Goal: Task Accomplishment & Management: Use online tool/utility

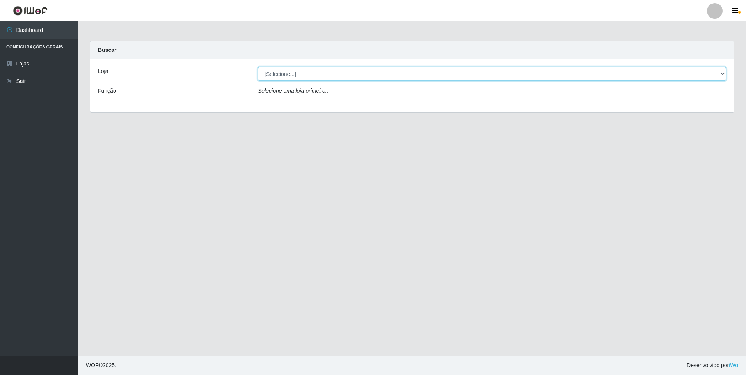
click at [351, 75] on select "[Selecione...] Atacado Vem - [STREET_ADDRESS]" at bounding box center [492, 74] width 468 height 14
select select "461"
click at [258, 67] on select "[Selecione...] Atacado Vem - [STREET_ADDRESS]" at bounding box center [492, 74] width 468 height 14
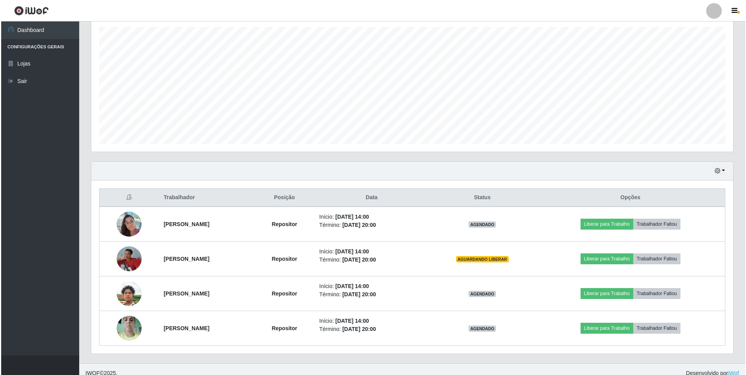
scroll to position [143, 0]
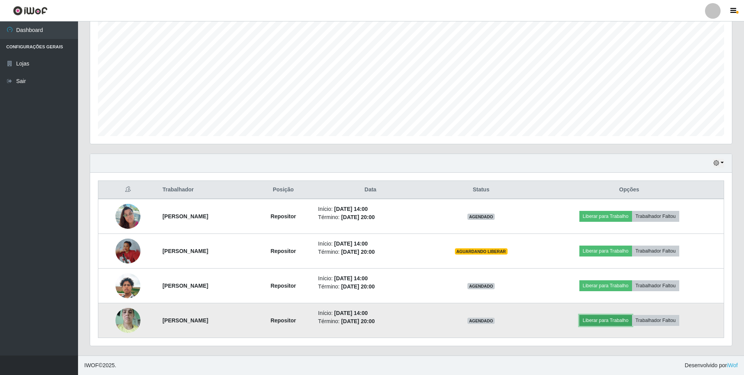
click at [608, 324] on button "Liberar para Trabalho" at bounding box center [605, 320] width 53 height 11
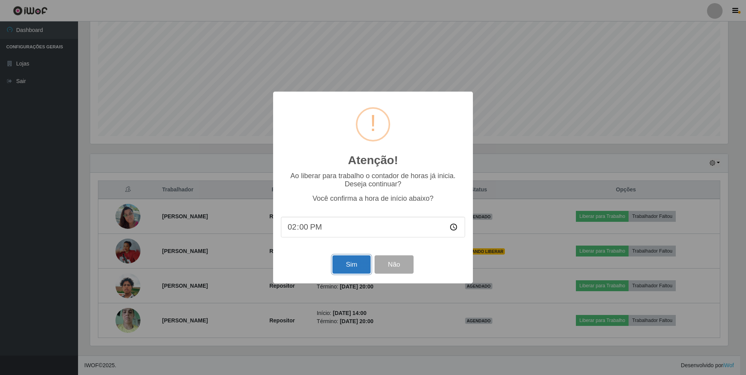
click at [344, 266] on button "Sim" at bounding box center [351, 265] width 38 height 18
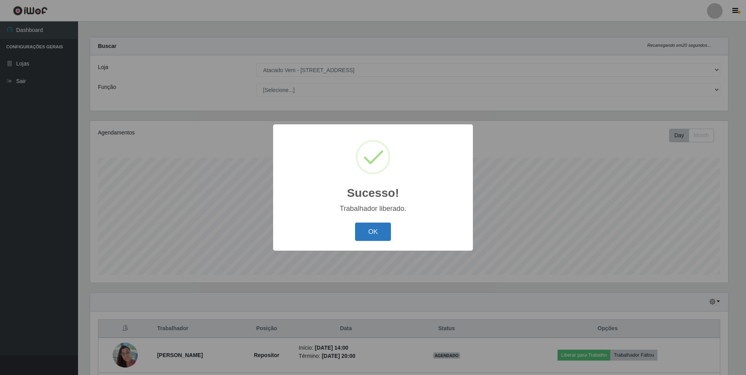
click at [368, 233] on button "OK" at bounding box center [373, 232] width 36 height 18
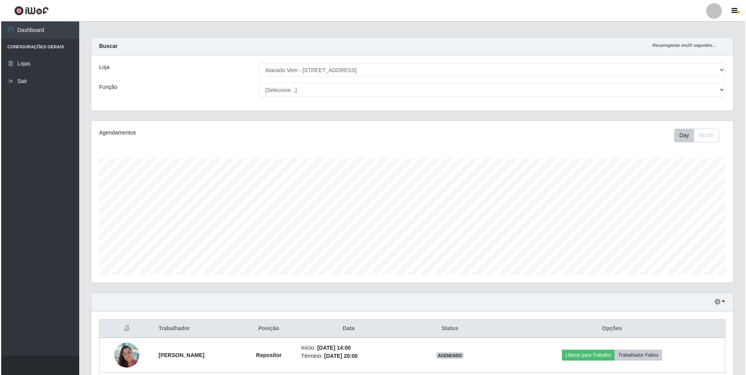
scroll to position [143, 0]
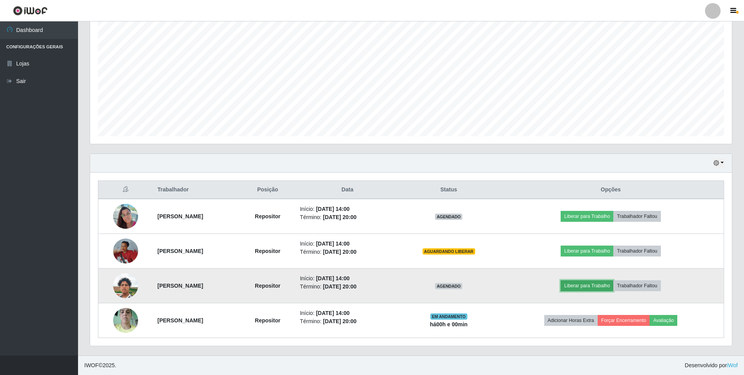
click at [594, 287] on button "Liberar para Trabalho" at bounding box center [587, 286] width 53 height 11
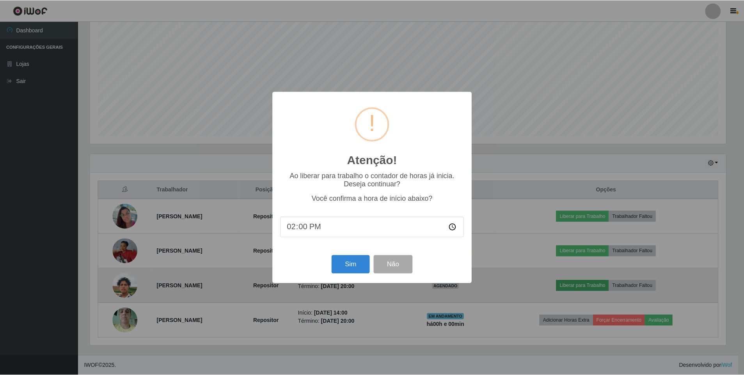
scroll to position [162, 638]
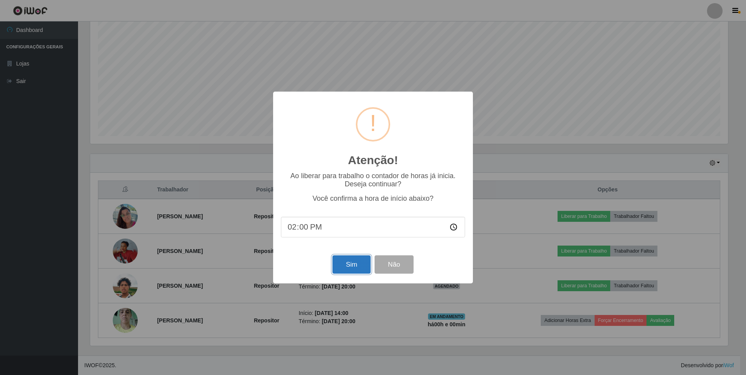
click at [358, 261] on button "Sim" at bounding box center [351, 265] width 38 height 18
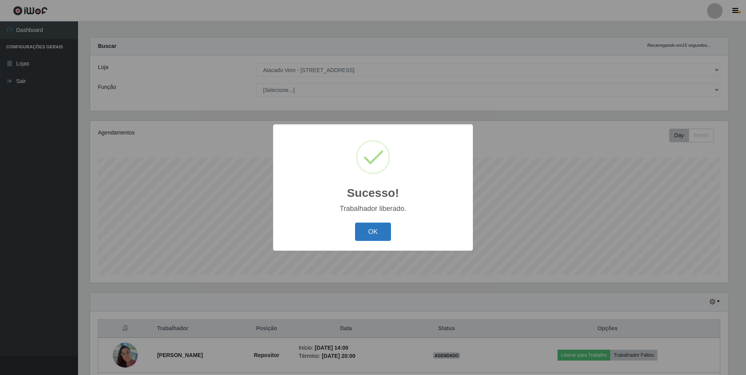
click at [368, 224] on button "OK" at bounding box center [373, 232] width 36 height 18
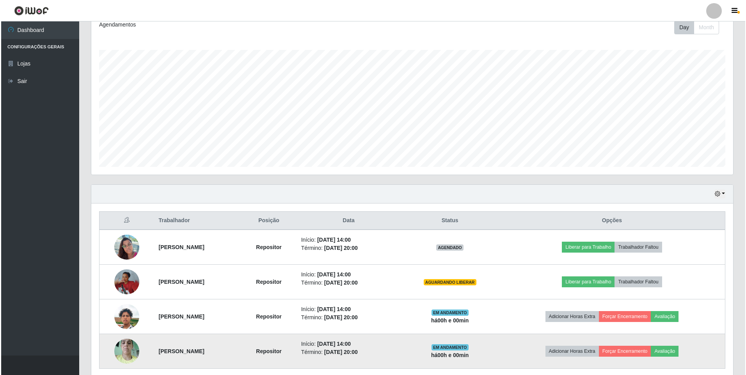
scroll to position [143, 0]
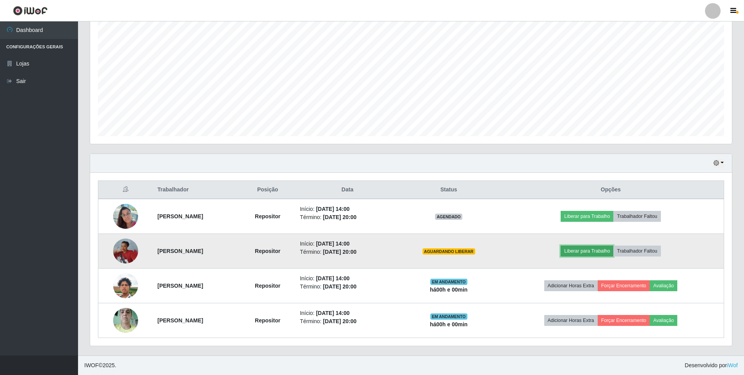
click at [602, 249] on button "Liberar para Trabalho" at bounding box center [587, 251] width 53 height 11
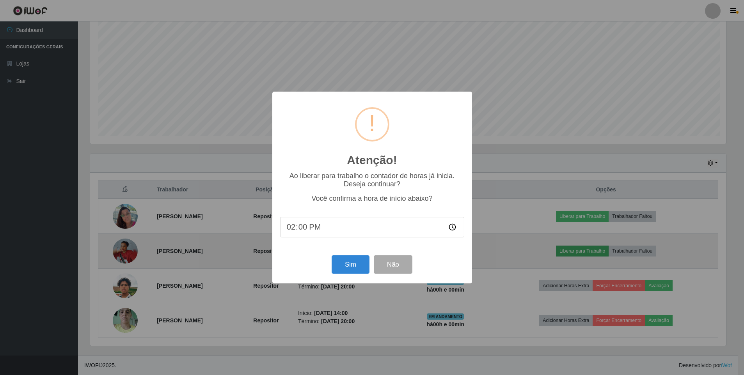
scroll to position [162, 638]
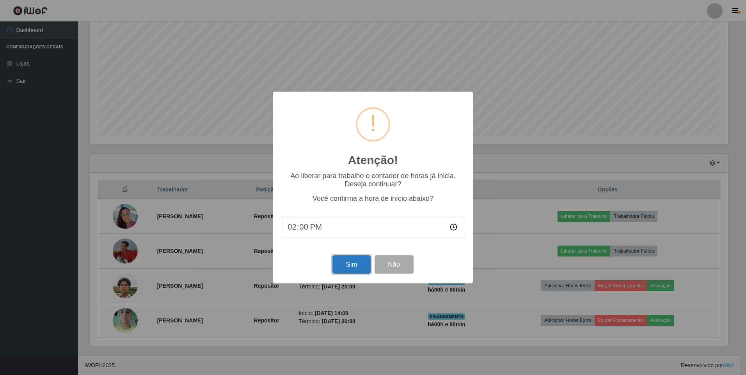
click at [348, 265] on button "Sim" at bounding box center [351, 265] width 38 height 18
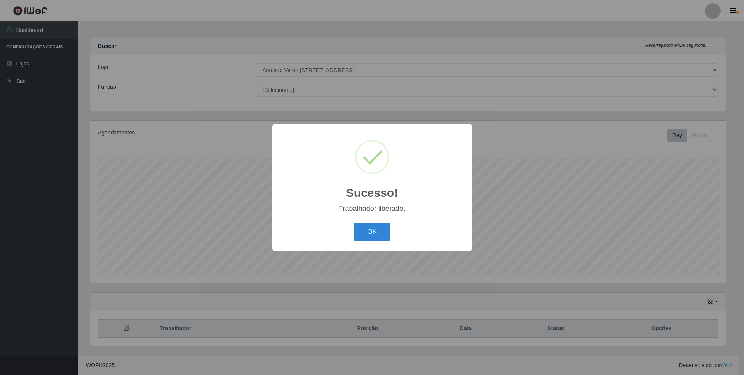
scroll to position [0, 0]
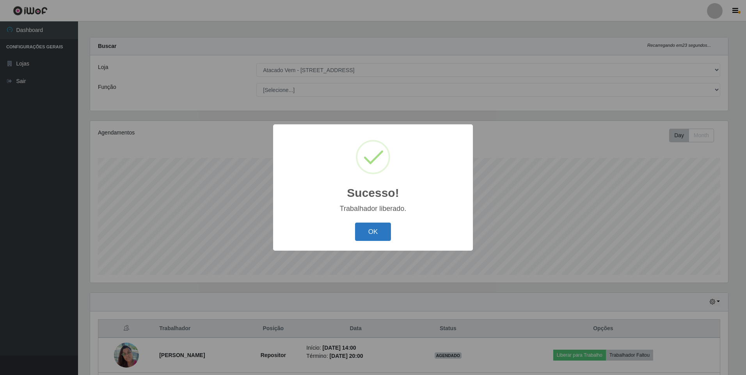
click at [361, 234] on button "OK" at bounding box center [373, 232] width 36 height 18
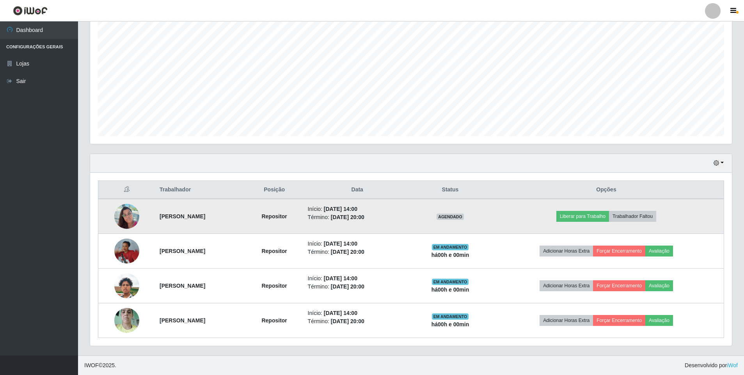
click at [589, 210] on td "Liberar para Trabalho Trabalhador Faltou" at bounding box center [606, 216] width 235 height 35
click at [589, 214] on button "Liberar para Trabalho" at bounding box center [582, 216] width 53 height 11
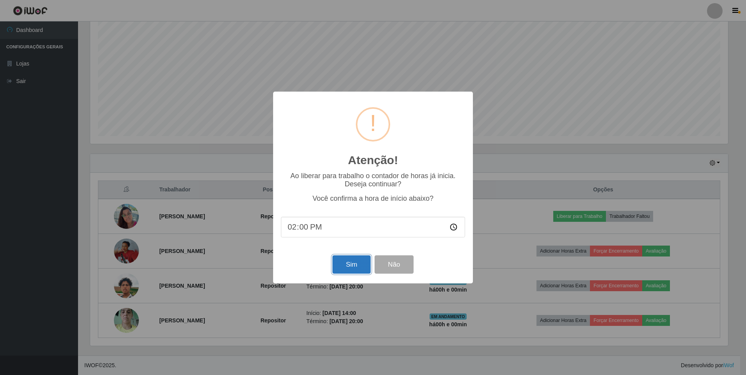
click at [353, 268] on button "Sim" at bounding box center [351, 265] width 38 height 18
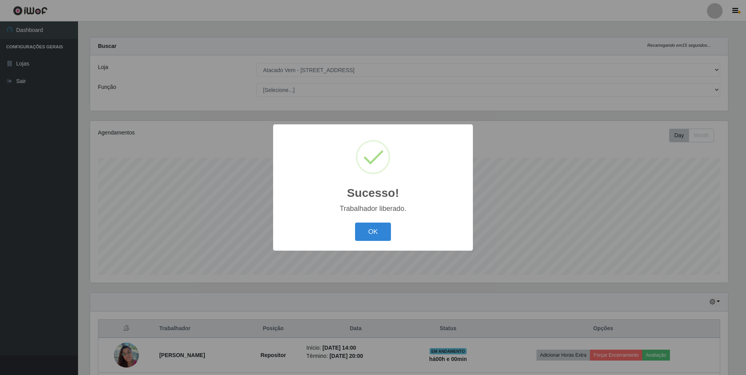
click at [371, 220] on div "Sucesso! × Trabalhador liberado. OK Cancel" at bounding box center [373, 187] width 200 height 126
click at [375, 227] on button "OK" at bounding box center [373, 232] width 36 height 18
